Goal: Find specific fact: Find specific fact

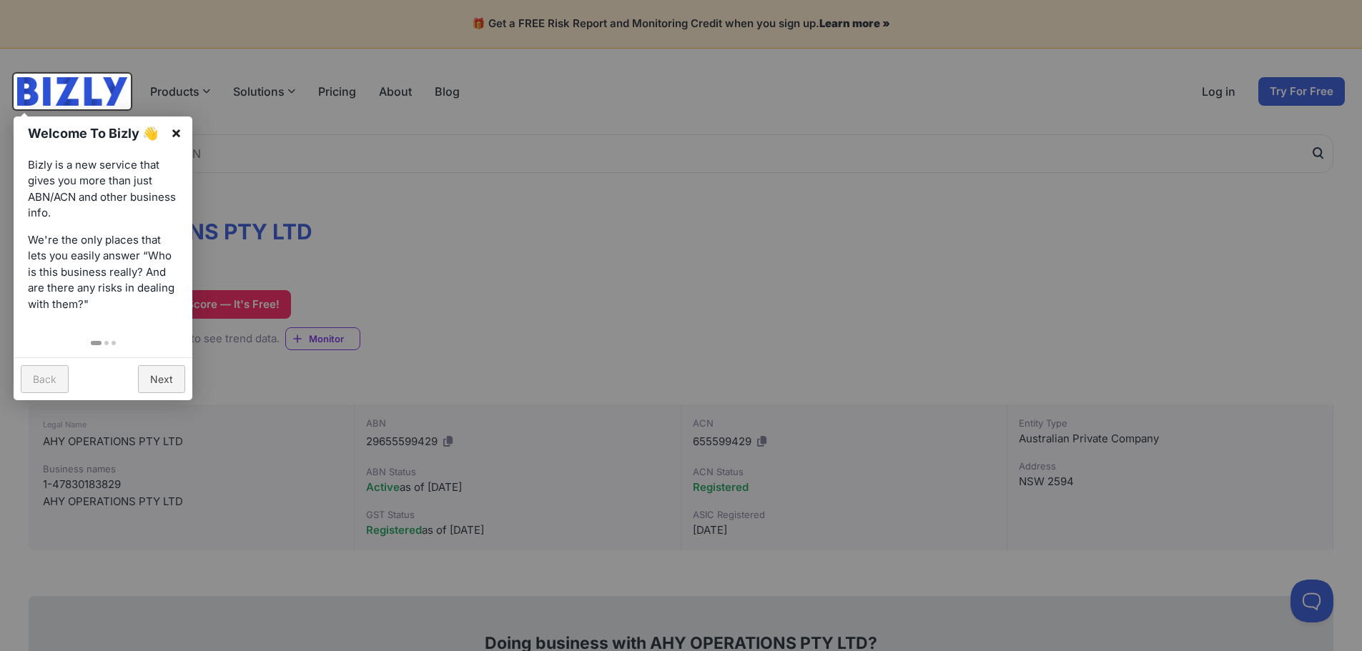
click at [174, 127] on link "×" at bounding box center [176, 133] width 32 height 32
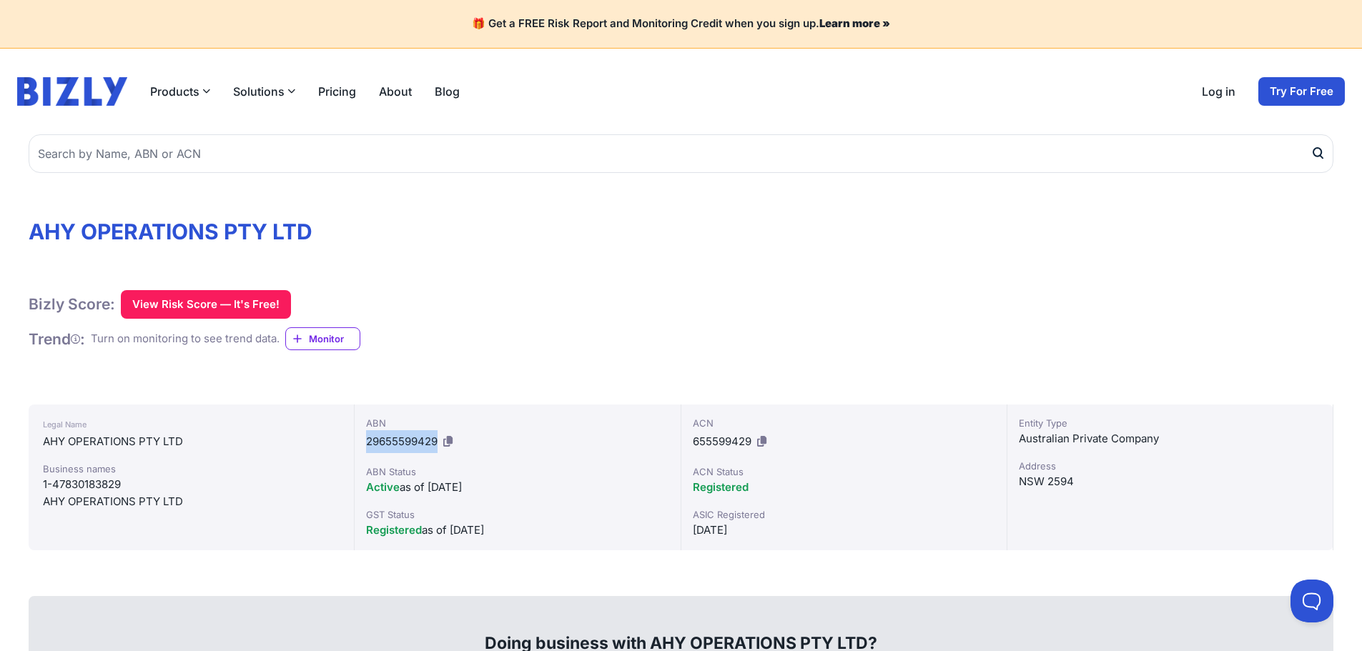
drag, startPoint x: 367, startPoint y: 440, endPoint x: 435, endPoint y: 441, distance: 68.6
click at [435, 441] on span "29655599429" at bounding box center [402, 442] width 72 height 14
click at [450, 441] on icon at bounding box center [447, 441] width 9 height 11
copy span "29655599429"
drag, startPoint x: 440, startPoint y: 441, endPoint x: 393, endPoint y: 444, distance: 47.3
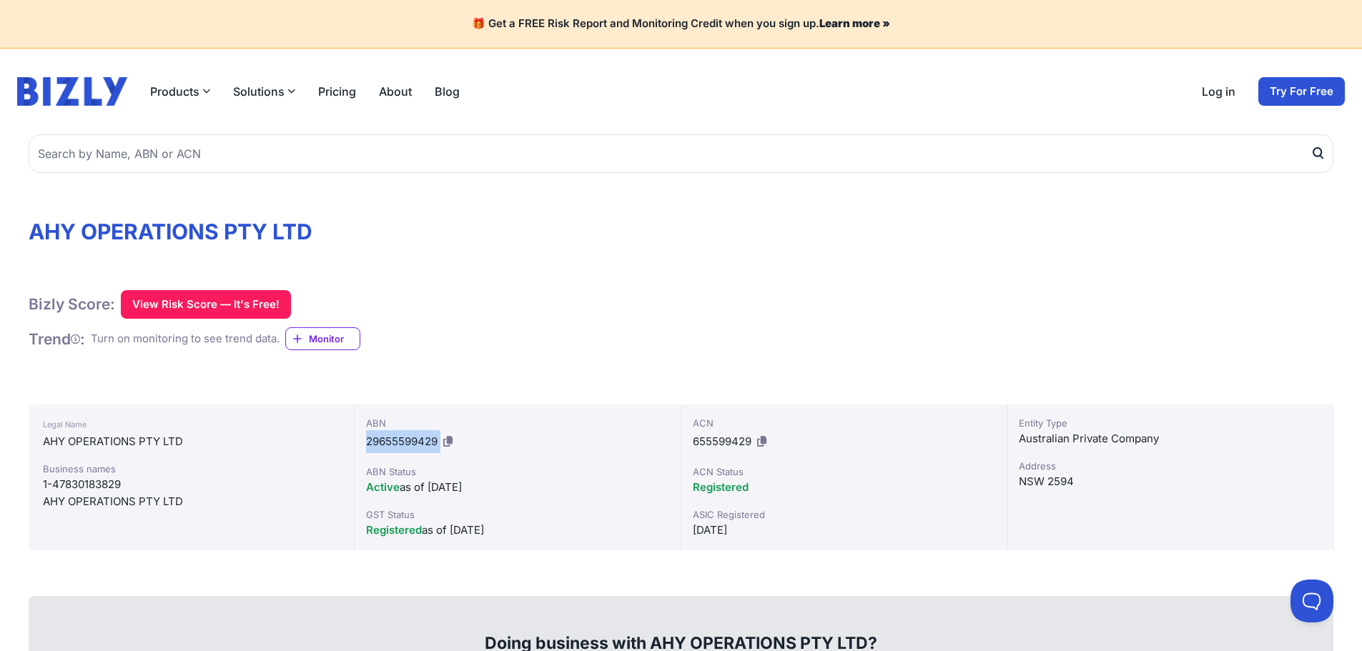
click at [361, 436] on div "ABN 29655599429 ABN Status Active as of 25/11/2021 GST Status Registered as of …" at bounding box center [518, 478] width 326 height 146
copy div "29655599429"
